Goal: Check status: Check status

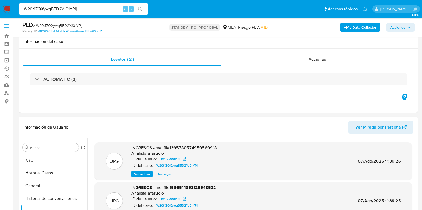
select select "10"
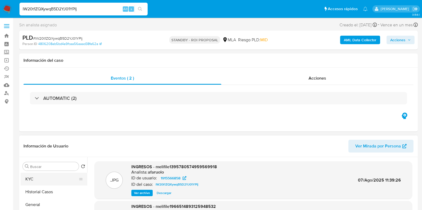
click at [29, 179] on button "KYC" at bounding box center [52, 179] width 62 height 13
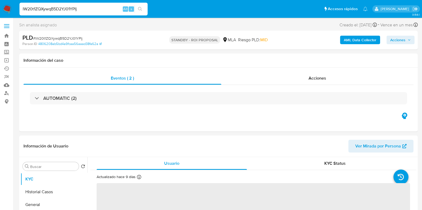
scroll to position [33, 0]
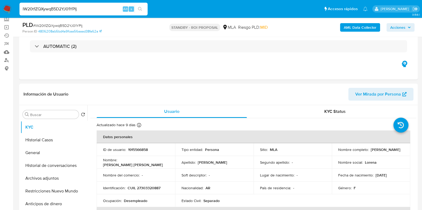
click at [60, 10] on input "IW20t1ZQXywqB5D2YJ01YPIj" at bounding box center [83, 9] width 128 height 7
paste input "wxfLNJdjgUBxceQ2TkMc0wVS"
type input "wxfLNJdjgUBxceQ2TkMc0wVS"
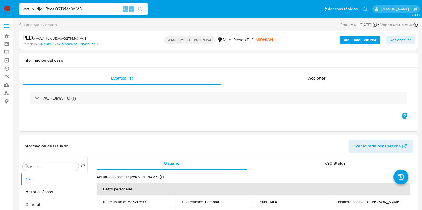
select select "10"
